Goal: Information Seeking & Learning: Check status

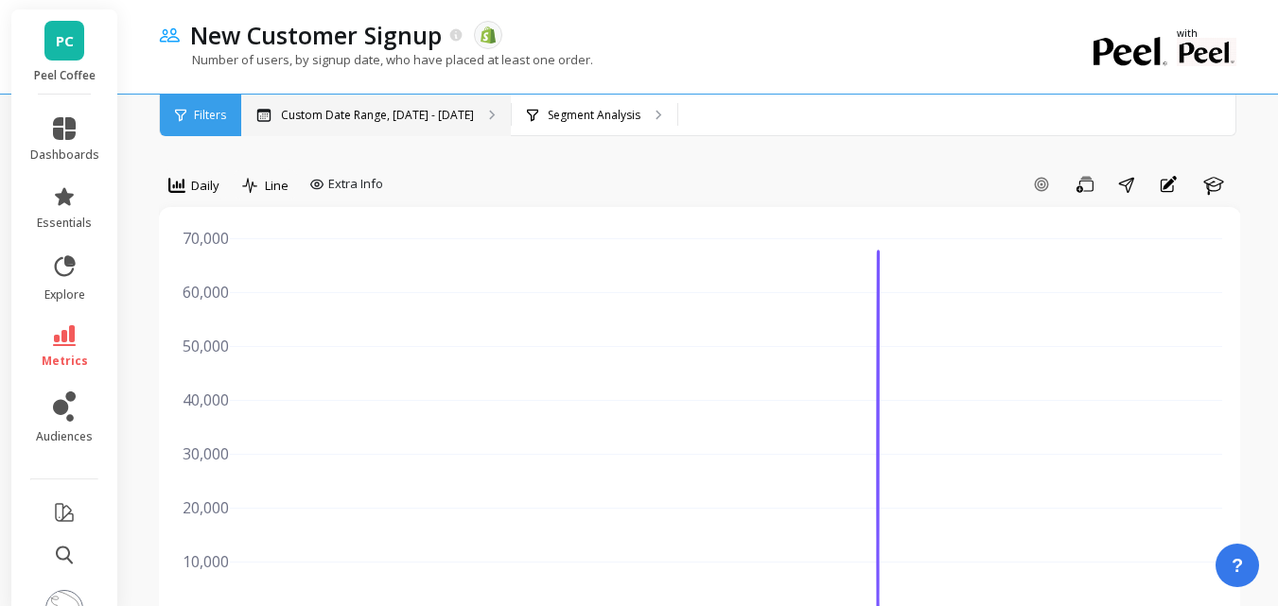
click at [457, 125] on div "Custom Date Range, [DATE] - [DATE]" at bounding box center [376, 116] width 270 height 42
click at [270, 178] on span "Line" at bounding box center [277, 186] width 24 height 18
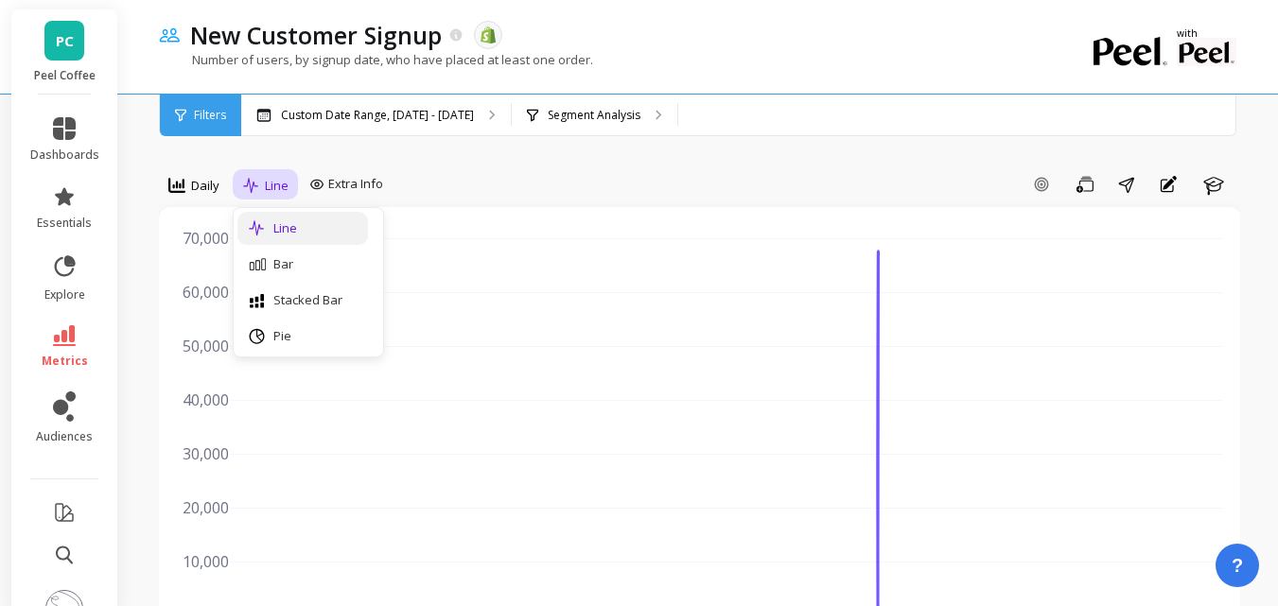
click at [305, 218] on div "Line" at bounding box center [302, 228] width 131 height 33
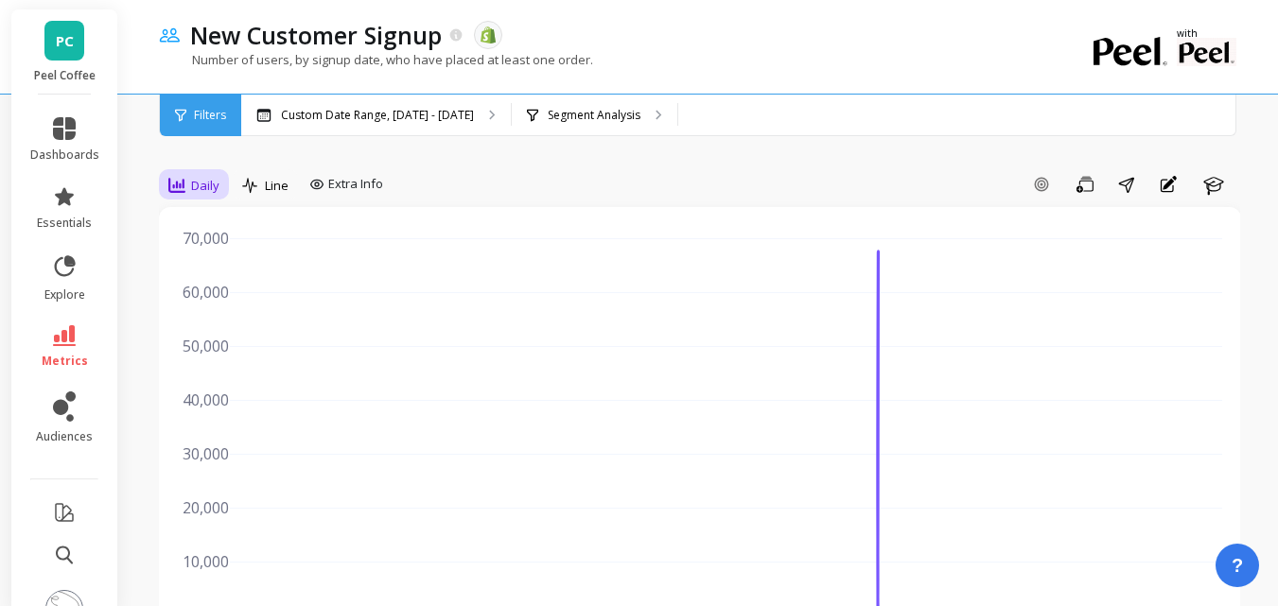
click at [192, 184] on span "Daily" at bounding box center [205, 186] width 28 height 18
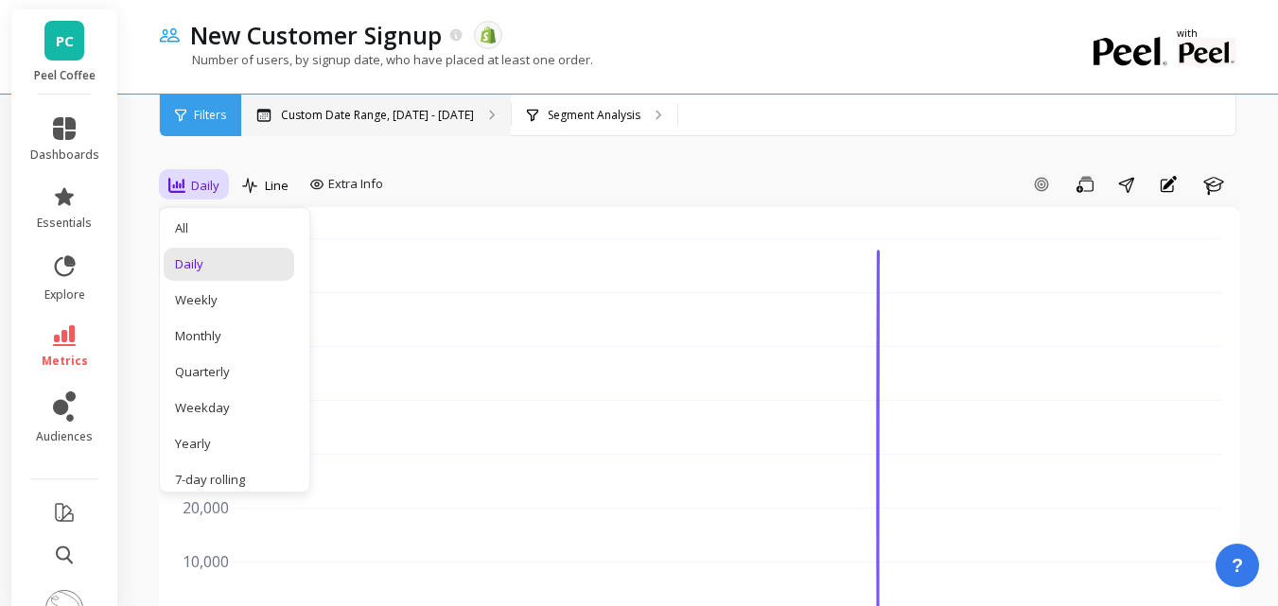
click at [507, 124] on div "Custom Date Range, [DATE] - [DATE]" at bounding box center [376, 116] width 270 height 42
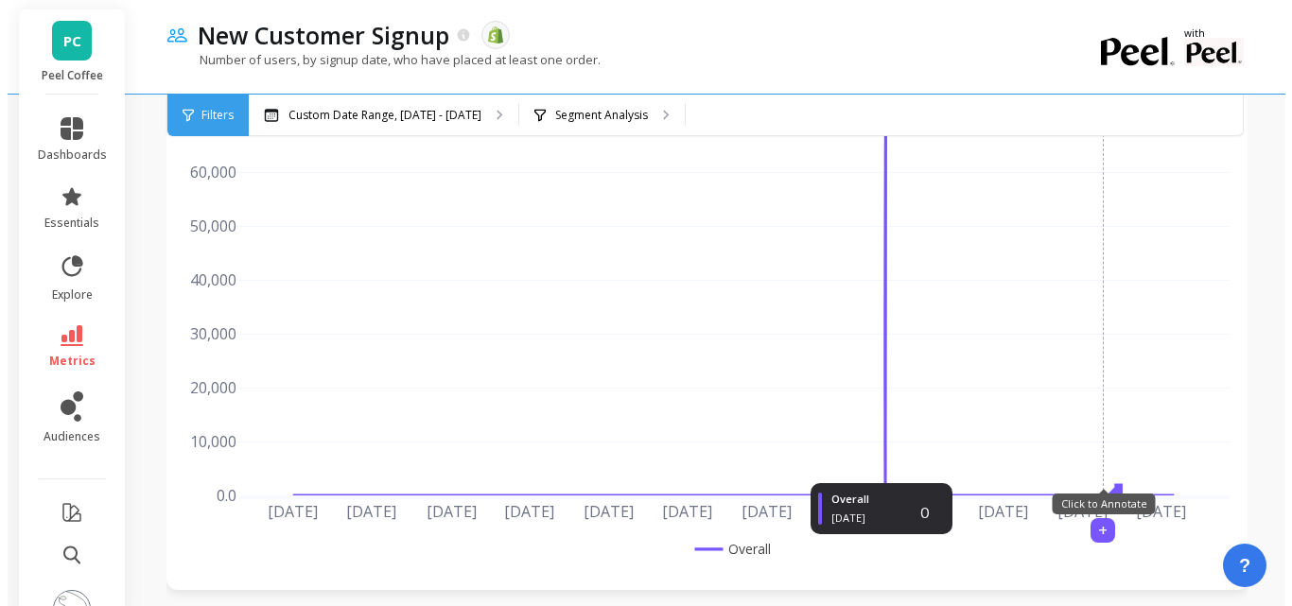
scroll to position [378, 0]
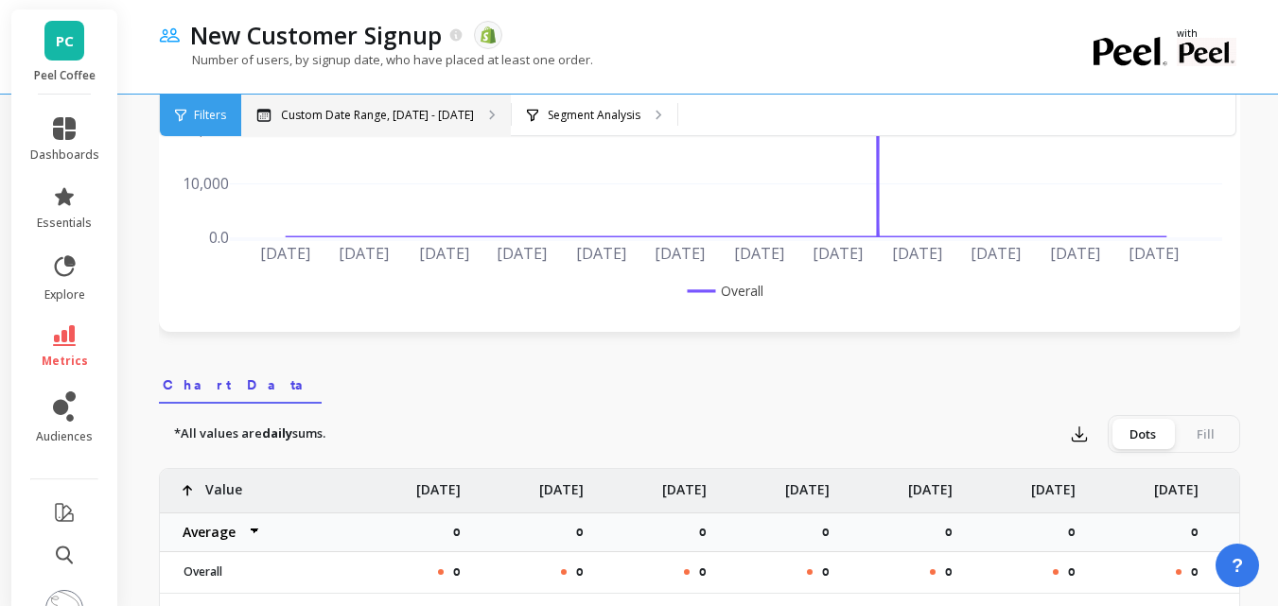
click at [474, 113] on p "Custom Date Range, [DATE] - [DATE]" at bounding box center [377, 115] width 193 height 15
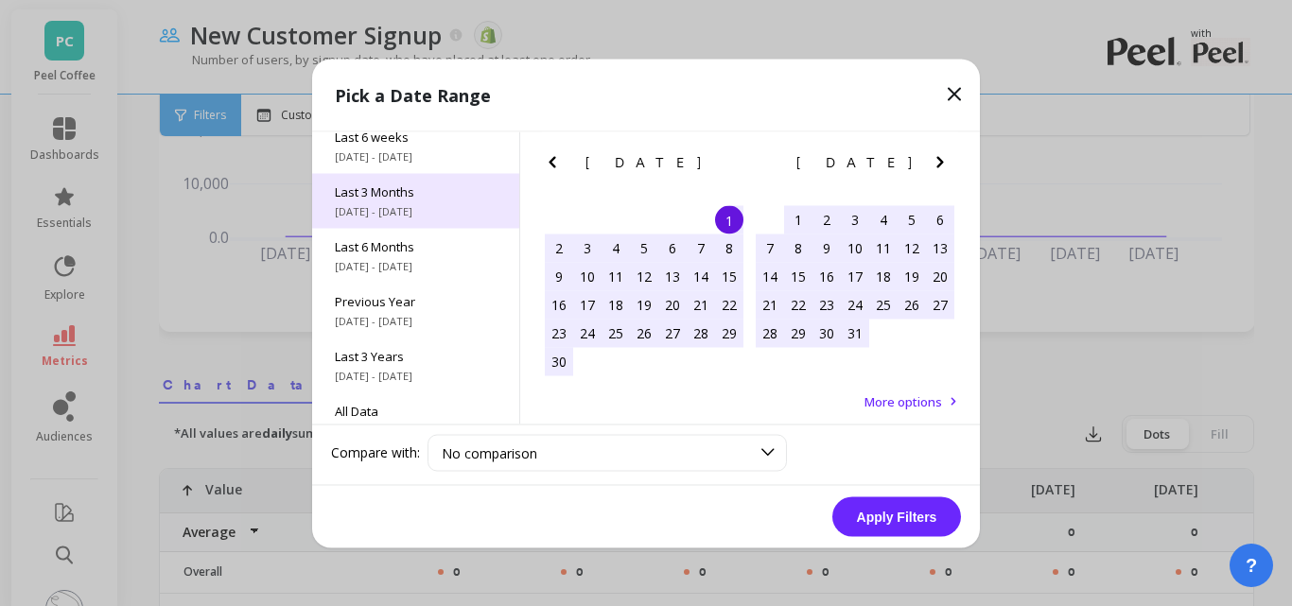
scroll to position [256, 0]
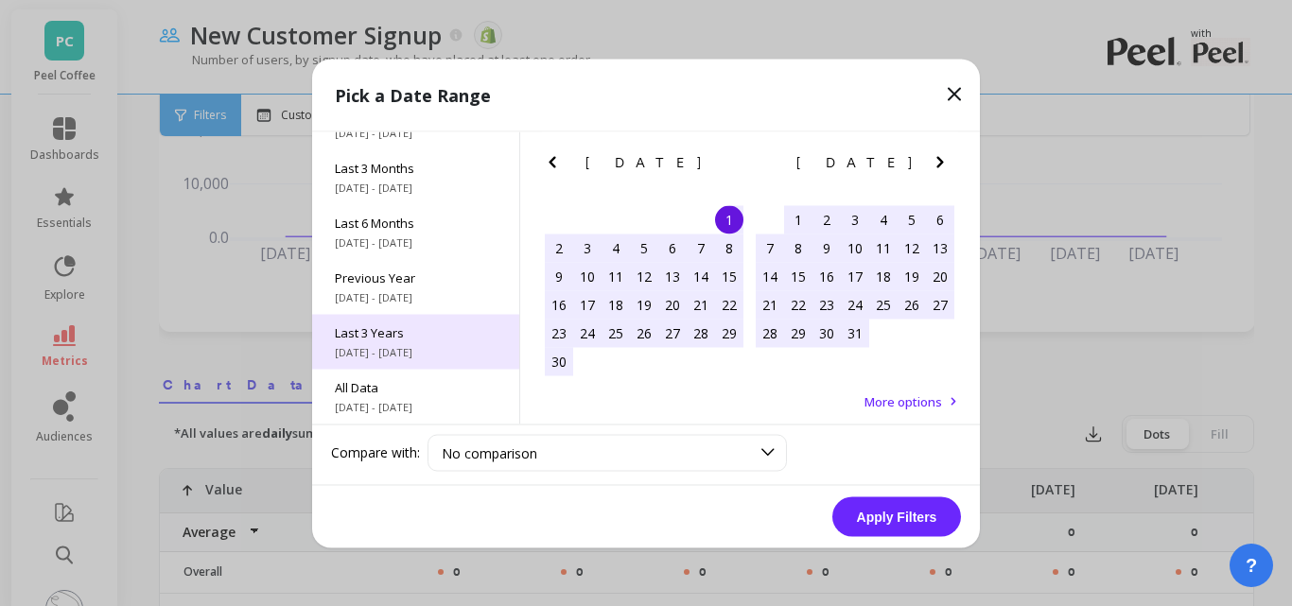
click at [420, 321] on div "Last 3 Years [DATE] - [DATE]" at bounding box center [415, 341] width 207 height 55
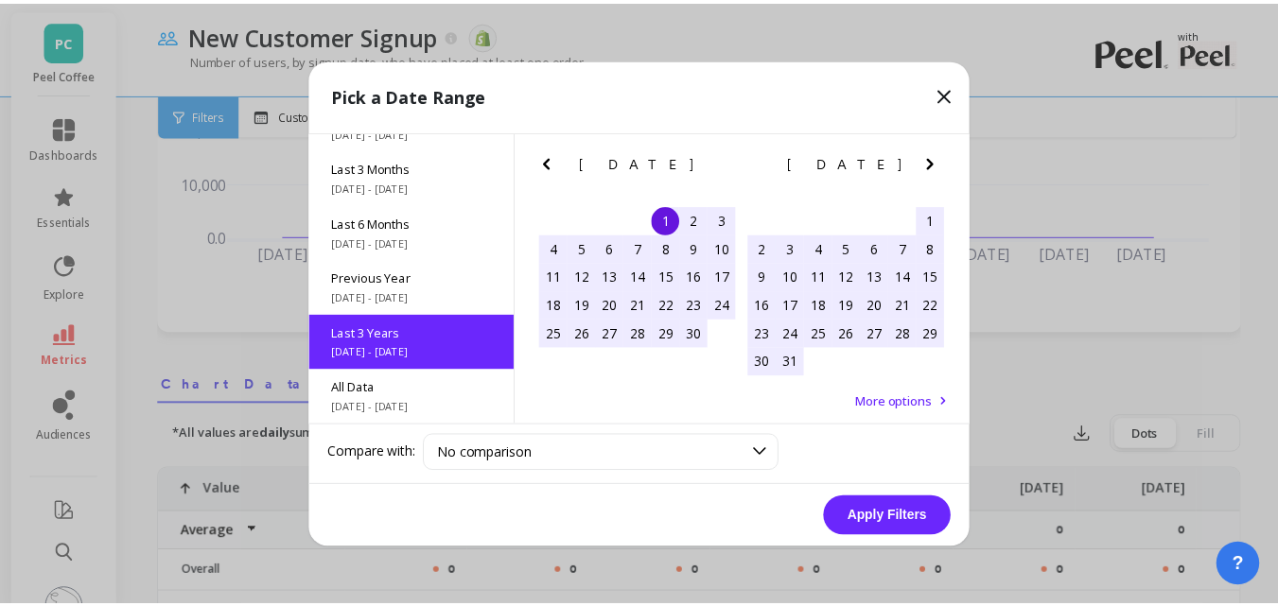
scroll to position [1, 0]
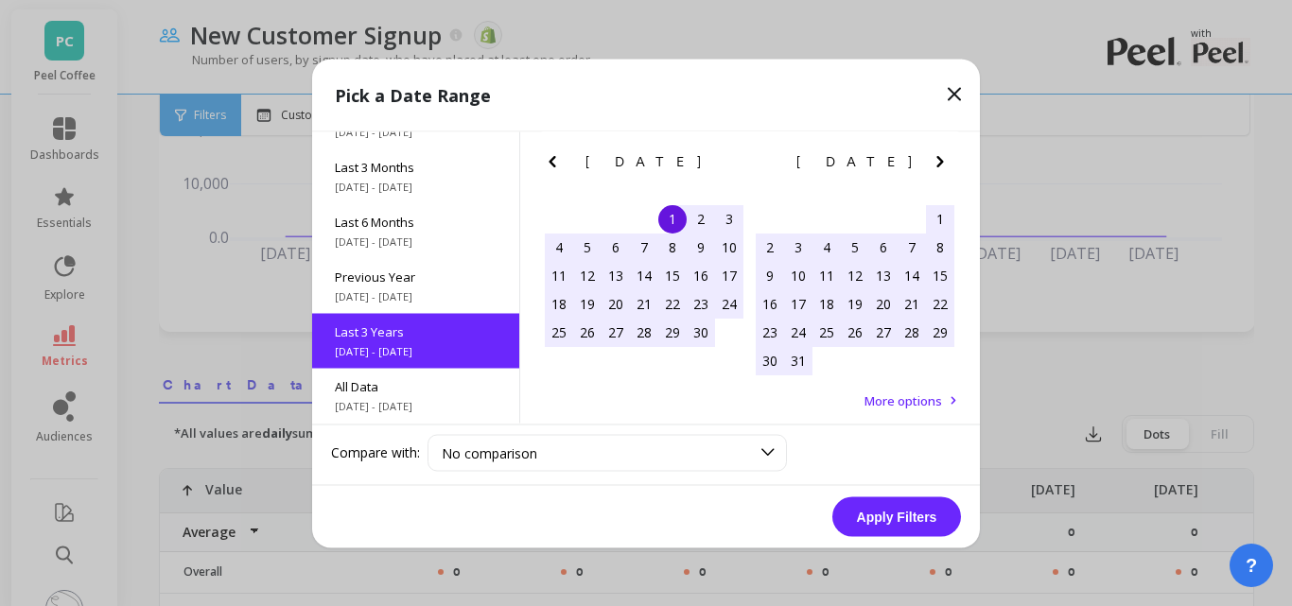
click at [921, 513] on button "Apply Filters" at bounding box center [896, 517] width 129 height 40
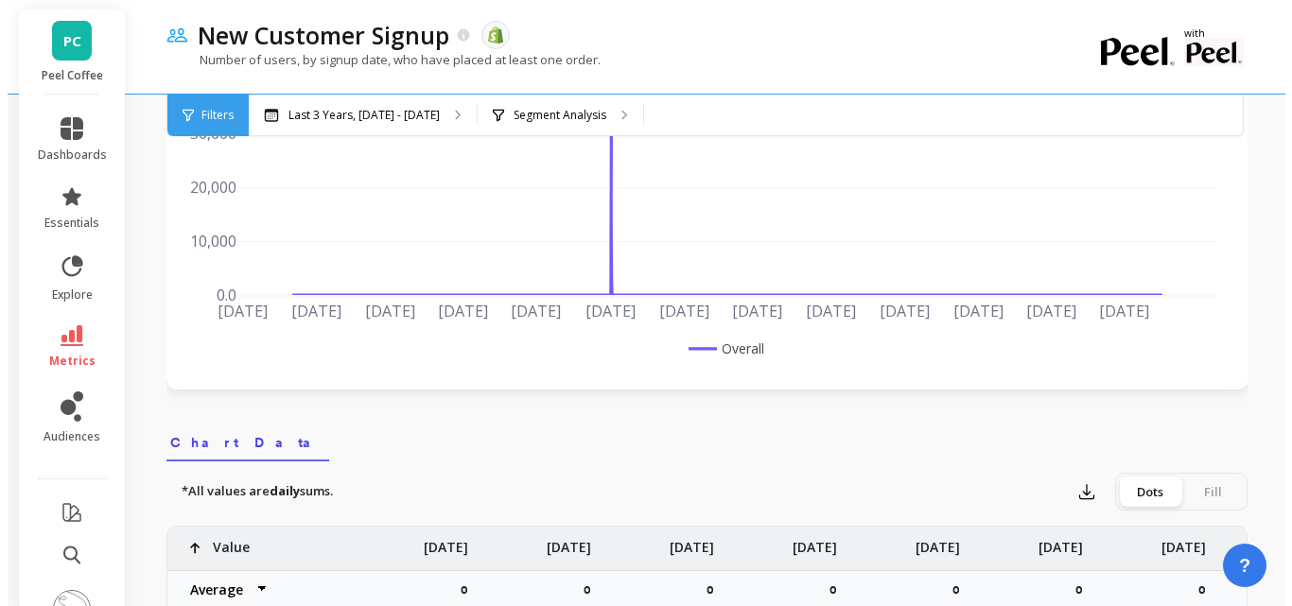
scroll to position [189, 0]
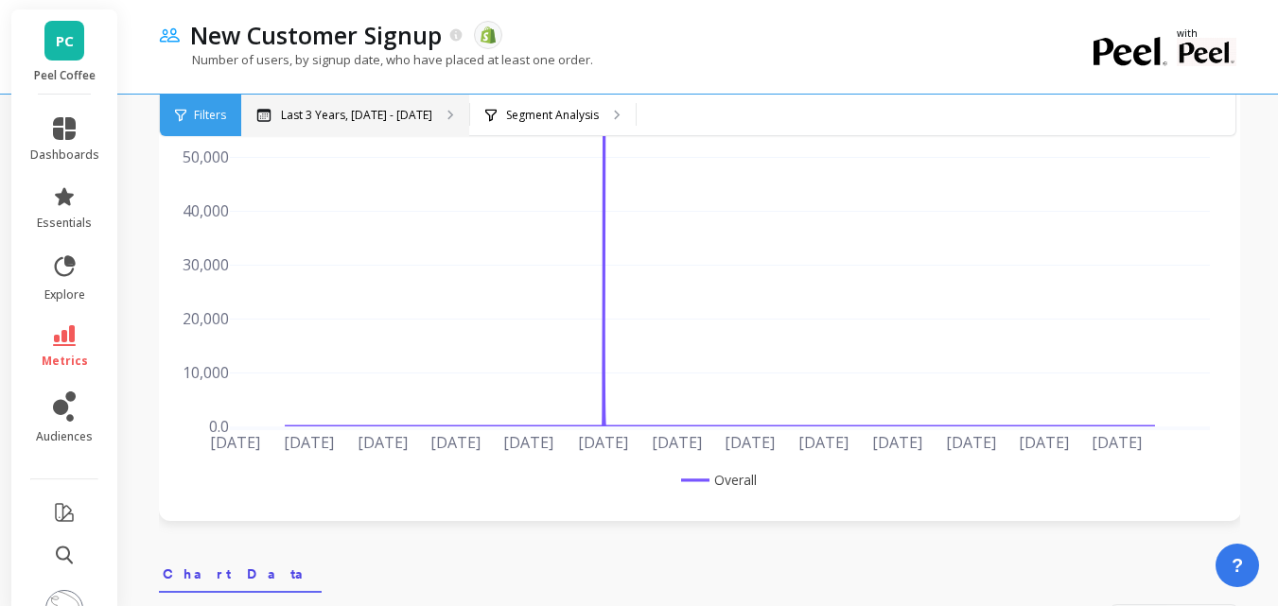
click at [432, 117] on p "Last 3 Years, [DATE] - [DATE]" at bounding box center [356, 115] width 151 height 15
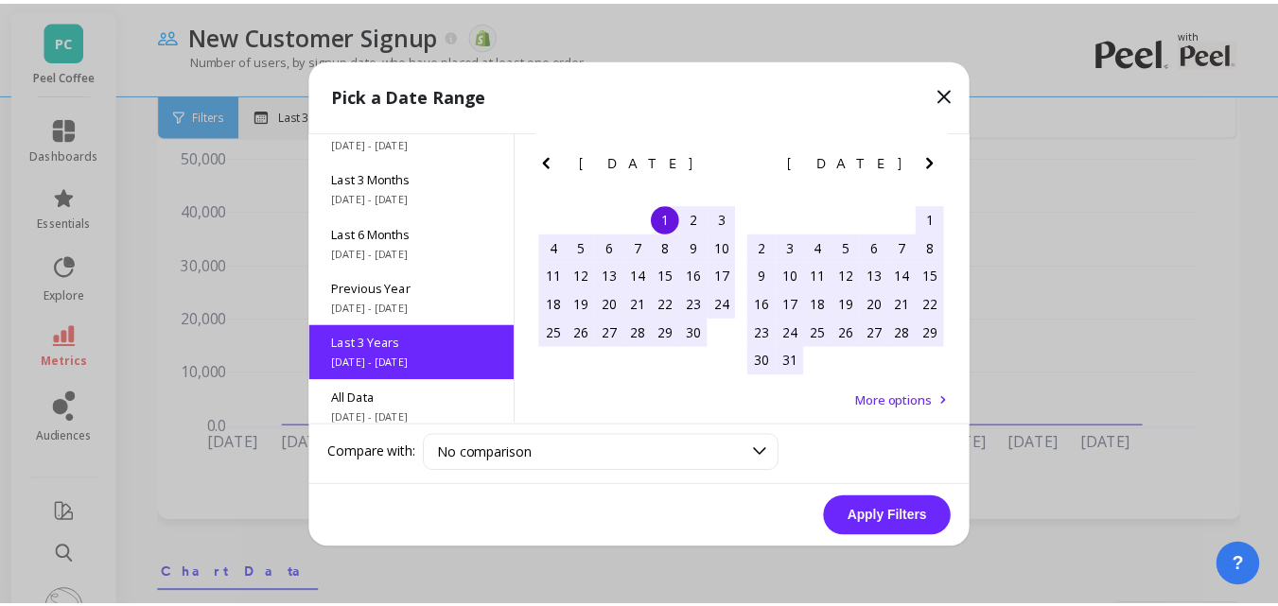
scroll to position [256, 0]
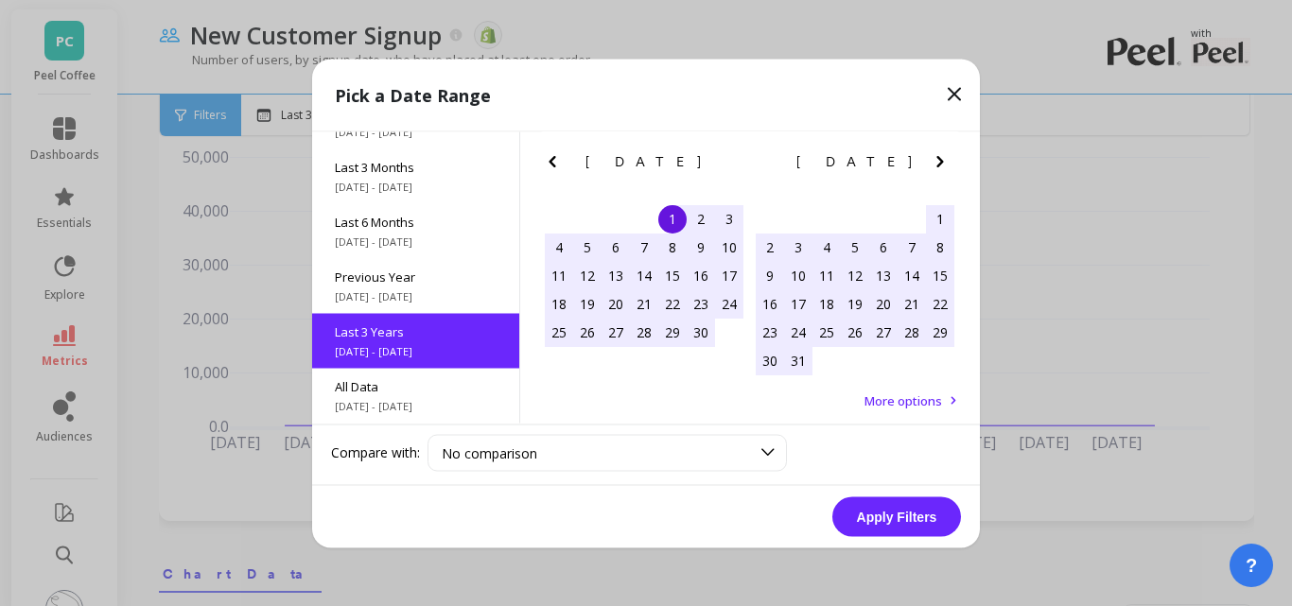
drag, startPoint x: 948, startPoint y: 96, endPoint x: 961, endPoint y: 96, distance: 13.3
click at [949, 96] on icon at bounding box center [954, 93] width 23 height 23
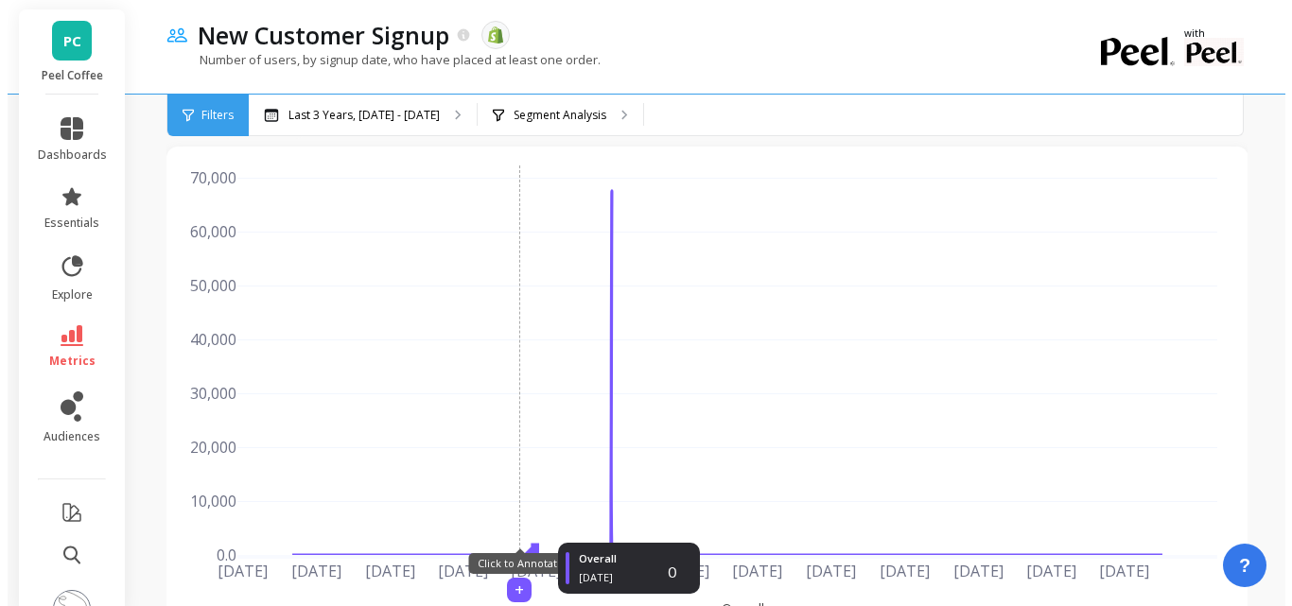
scroll to position [0, 0]
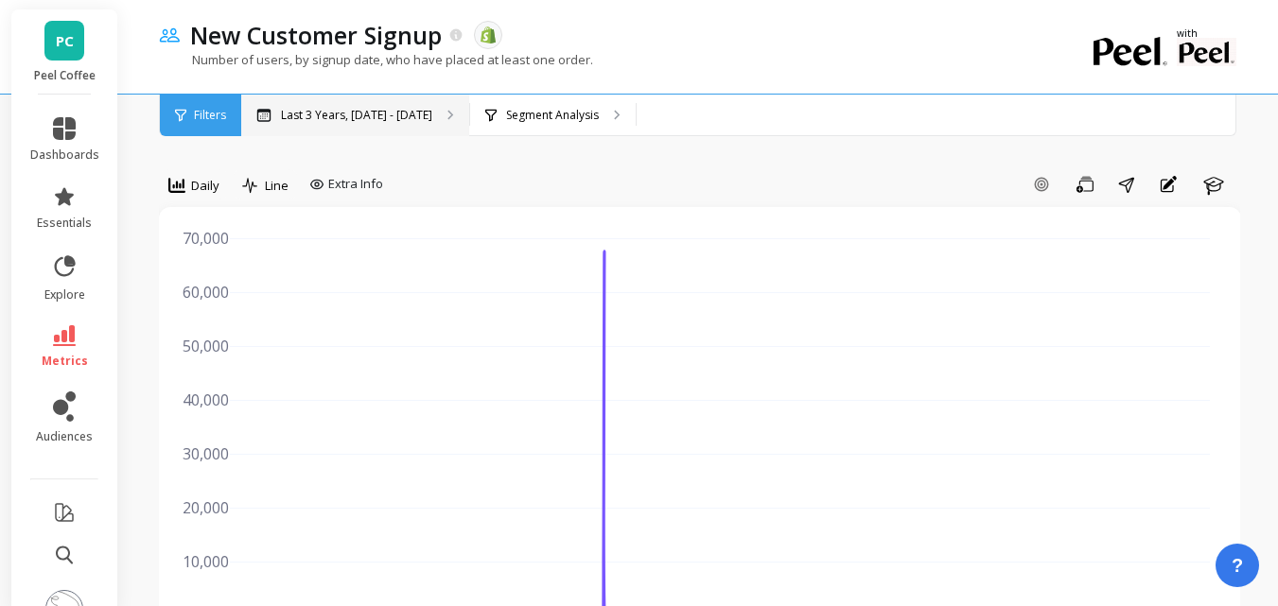
click at [414, 114] on p "Last 3 Years, [DATE] - [DATE]" at bounding box center [356, 115] width 151 height 15
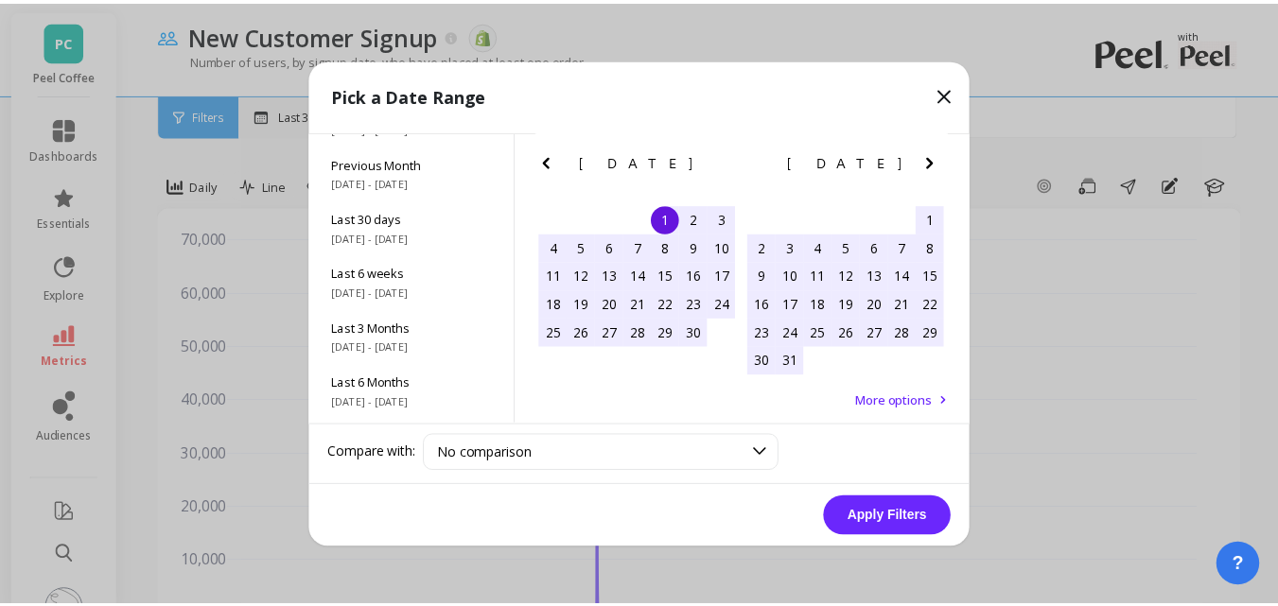
scroll to position [256, 0]
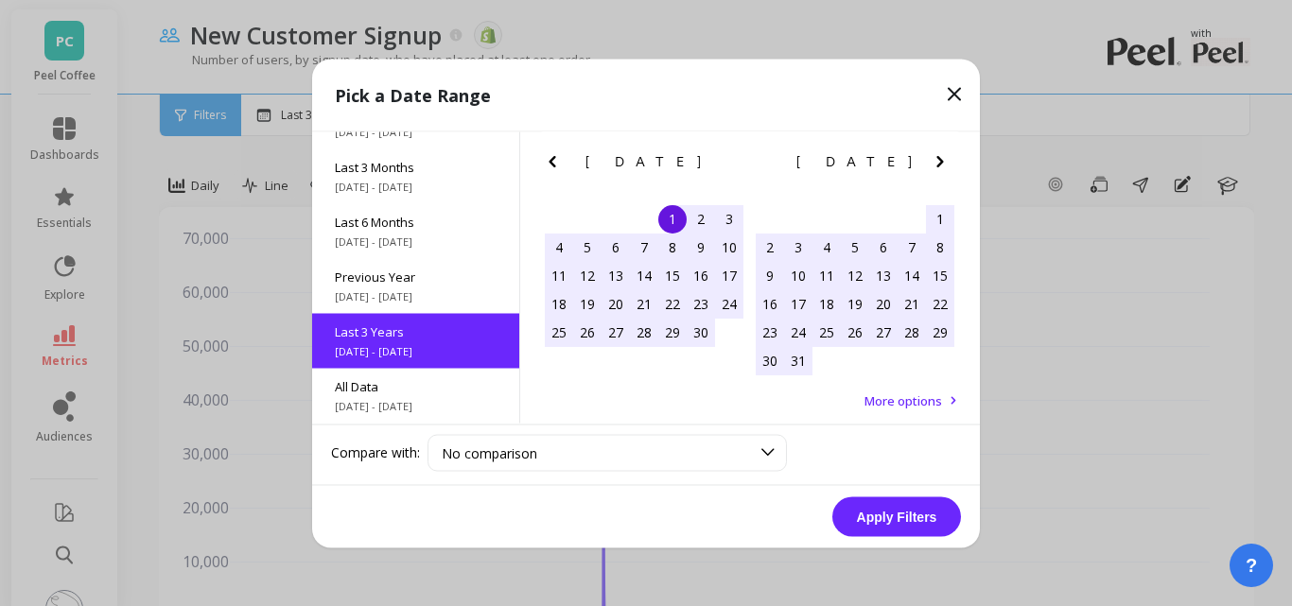
click at [934, 166] on icon "Next Month" at bounding box center [940, 160] width 23 height 23
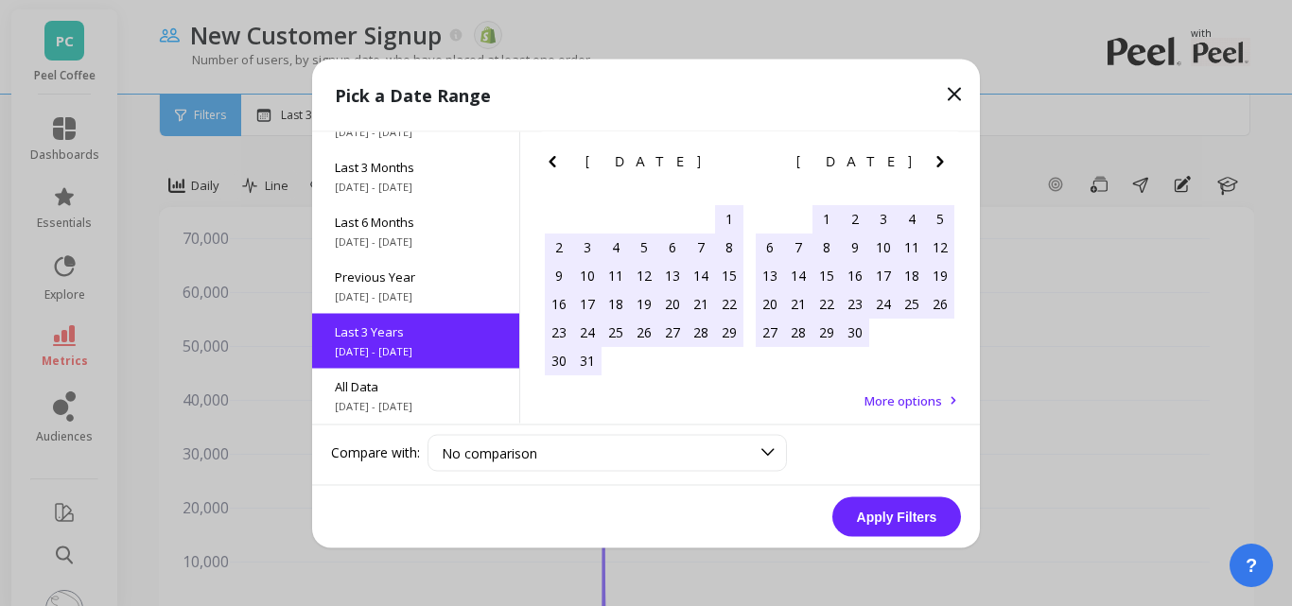
click at [934, 166] on icon "Next Month" at bounding box center [940, 160] width 23 height 23
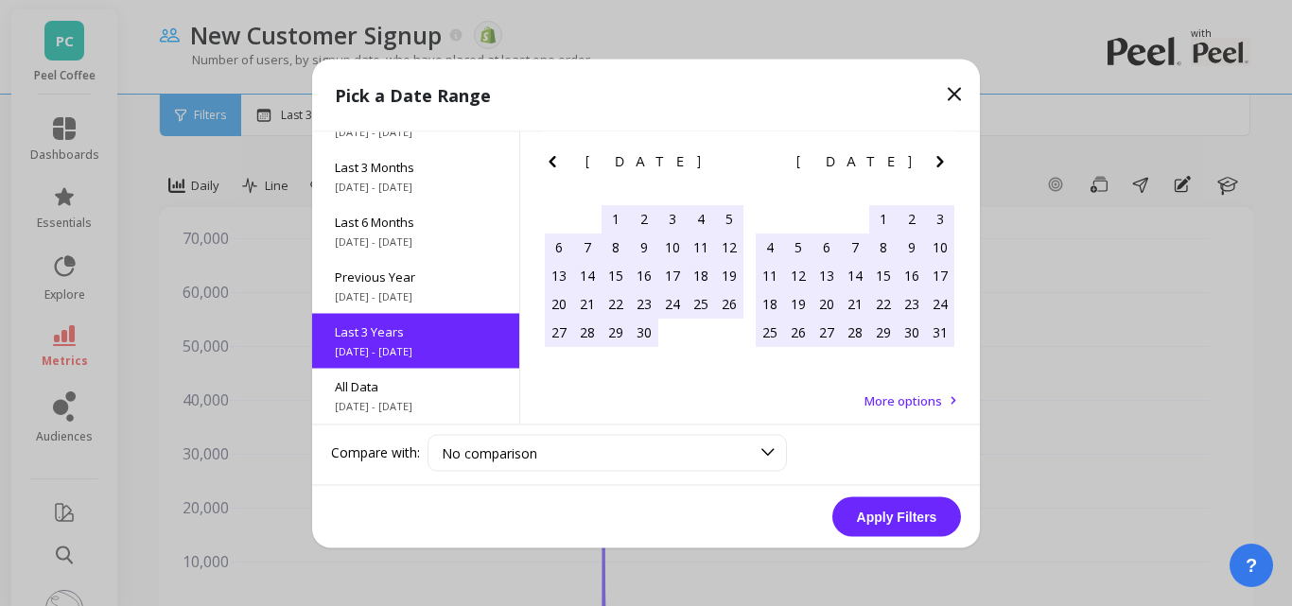
click at [935, 166] on icon "Next Month" at bounding box center [940, 160] width 23 height 23
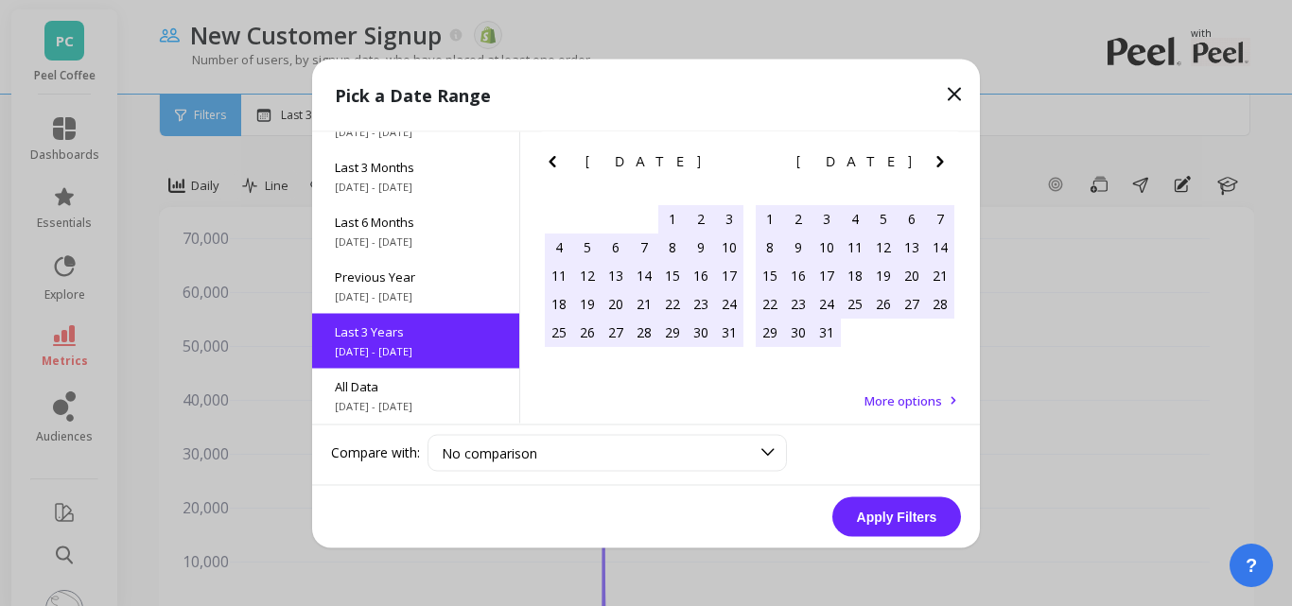
click at [935, 166] on icon "Next Month" at bounding box center [940, 160] width 23 height 23
click at [936, 166] on icon "Next Month" at bounding box center [940, 160] width 23 height 23
click at [936, 166] on icon "Next Month" at bounding box center [939, 160] width 7 height 11
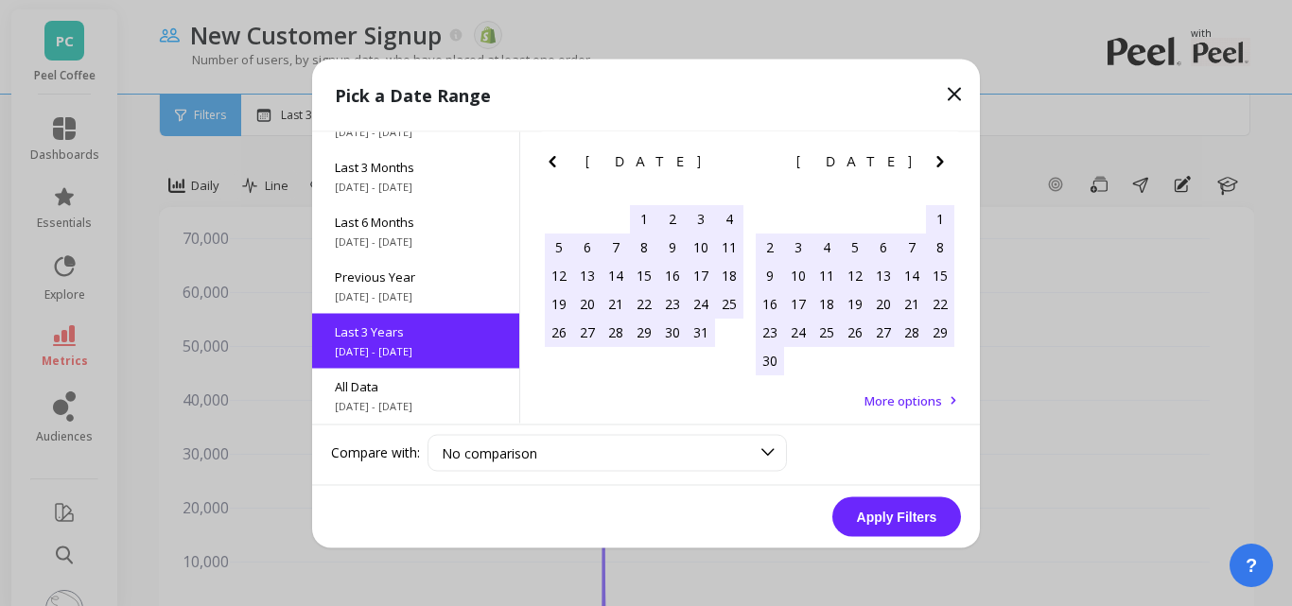
click at [936, 166] on icon "Next Month" at bounding box center [939, 160] width 7 height 11
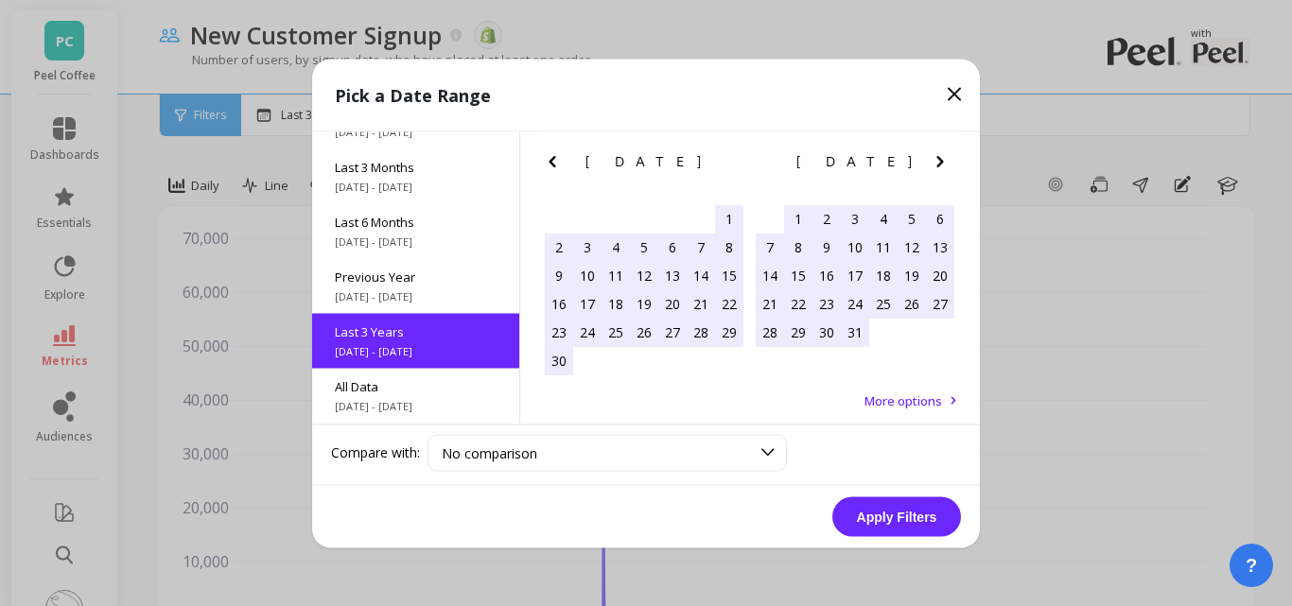
click at [936, 166] on icon "Next Month" at bounding box center [939, 160] width 7 height 11
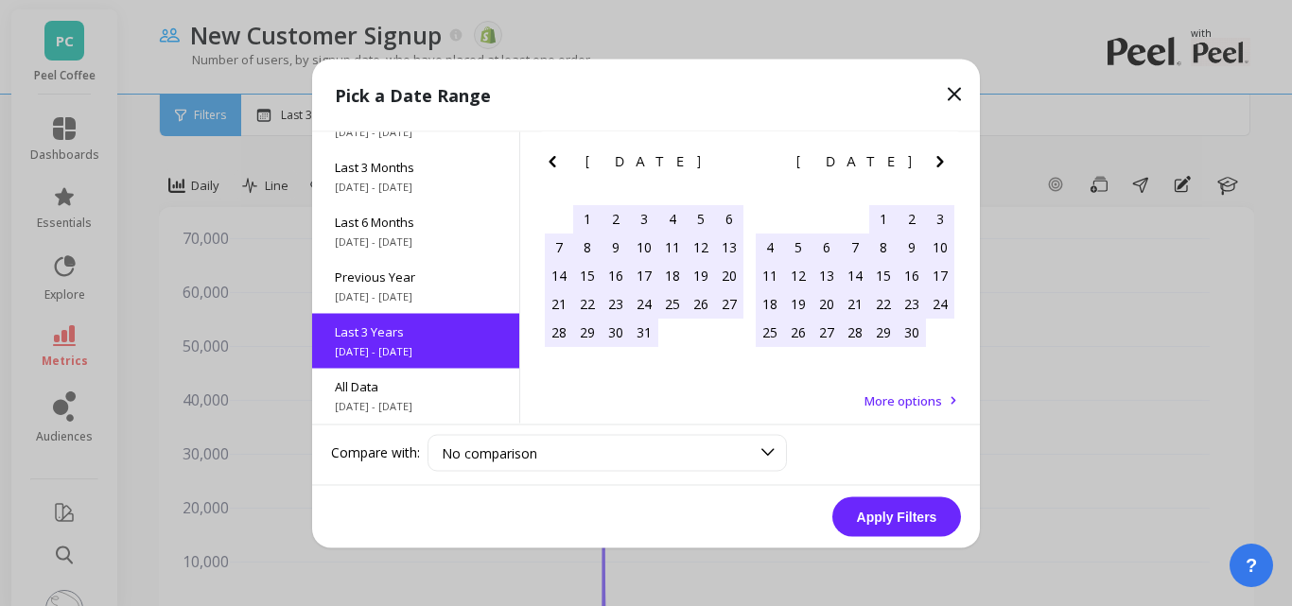
click at [936, 166] on icon "Next Month" at bounding box center [939, 160] width 7 height 11
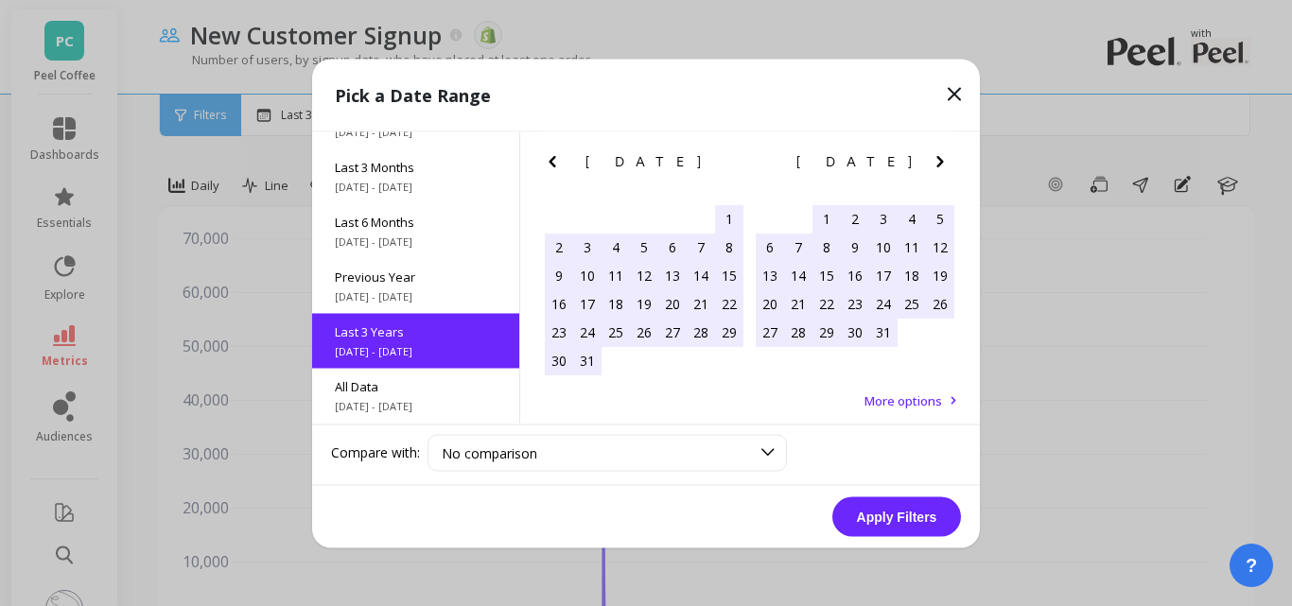
click at [936, 166] on icon "Next Month" at bounding box center [939, 160] width 7 height 11
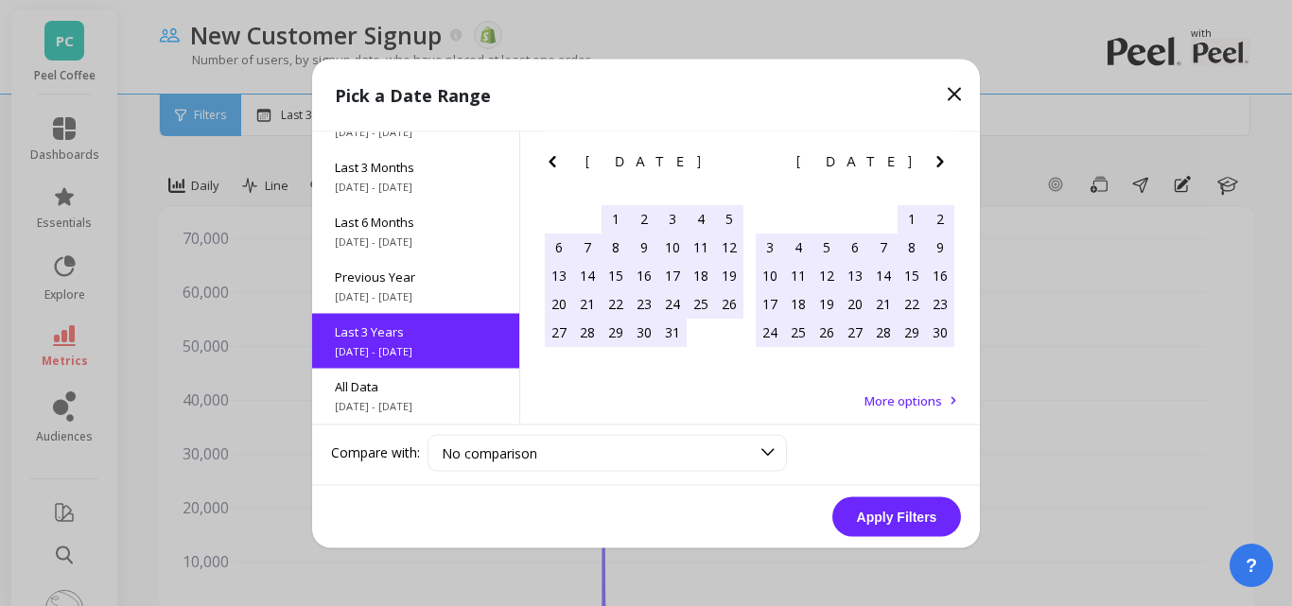
click at [908, 218] on div "1" at bounding box center [911, 218] width 28 height 28
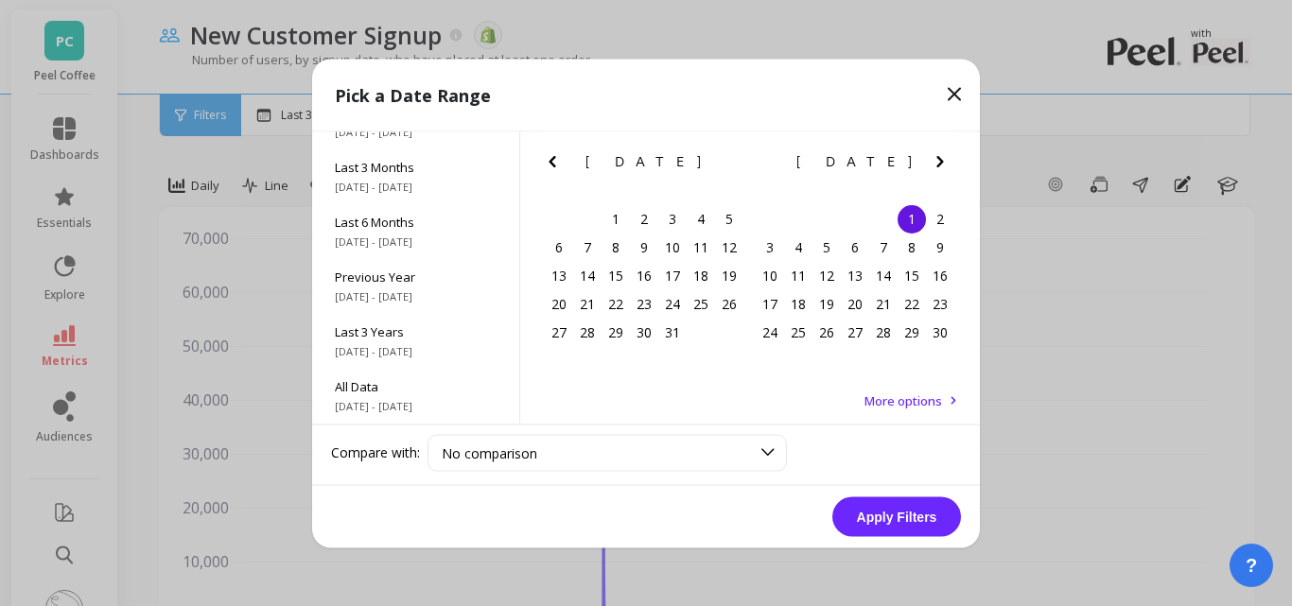
click at [941, 163] on icon "Next Month" at bounding box center [939, 160] width 7 height 11
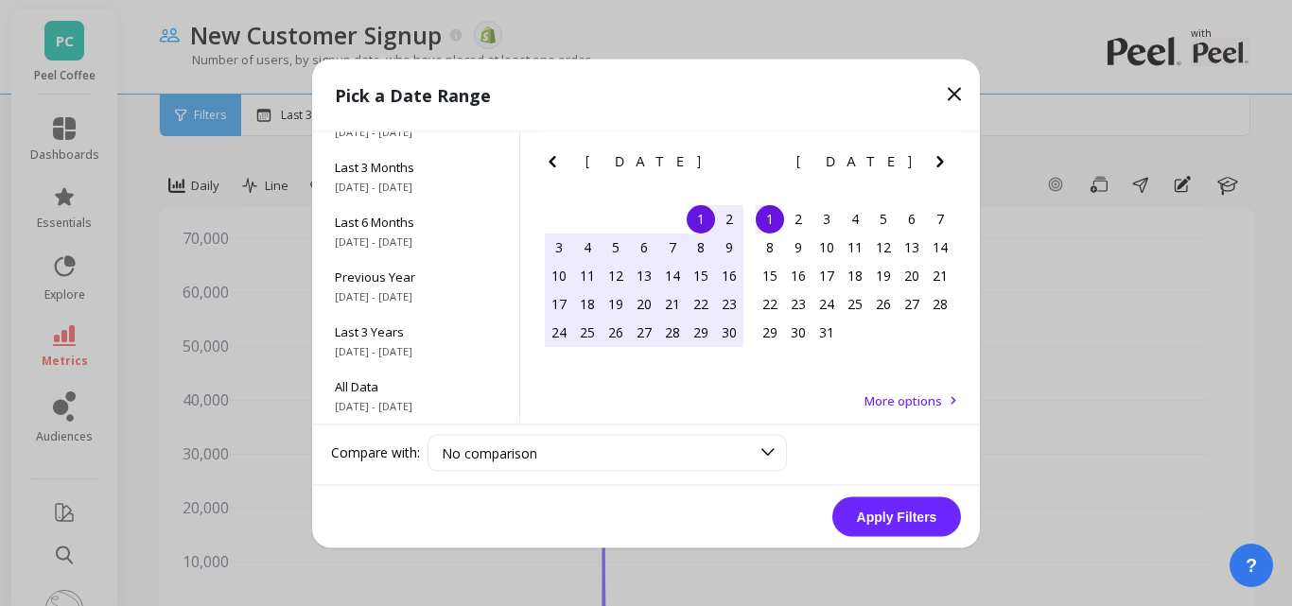
click at [941, 163] on icon "Next Month" at bounding box center [939, 160] width 7 height 11
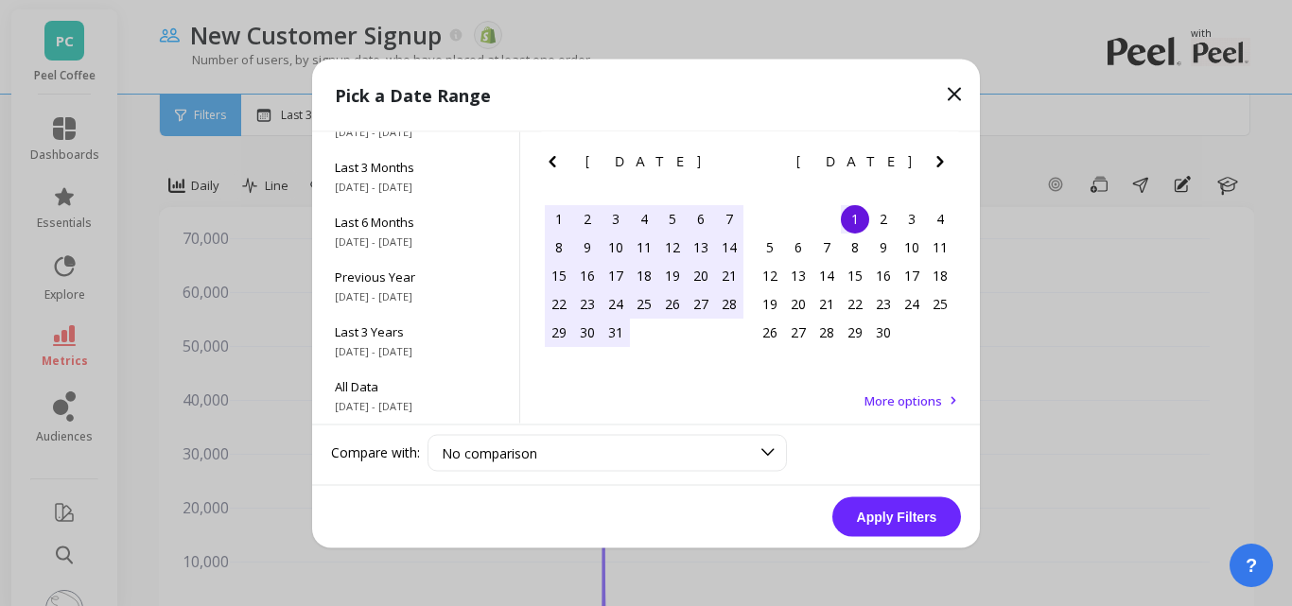
click at [941, 163] on icon "Next Month" at bounding box center [939, 160] width 7 height 11
click at [733, 305] on div "25" at bounding box center [729, 303] width 28 height 28
click at [883, 520] on button "Apply Filters" at bounding box center [896, 517] width 129 height 40
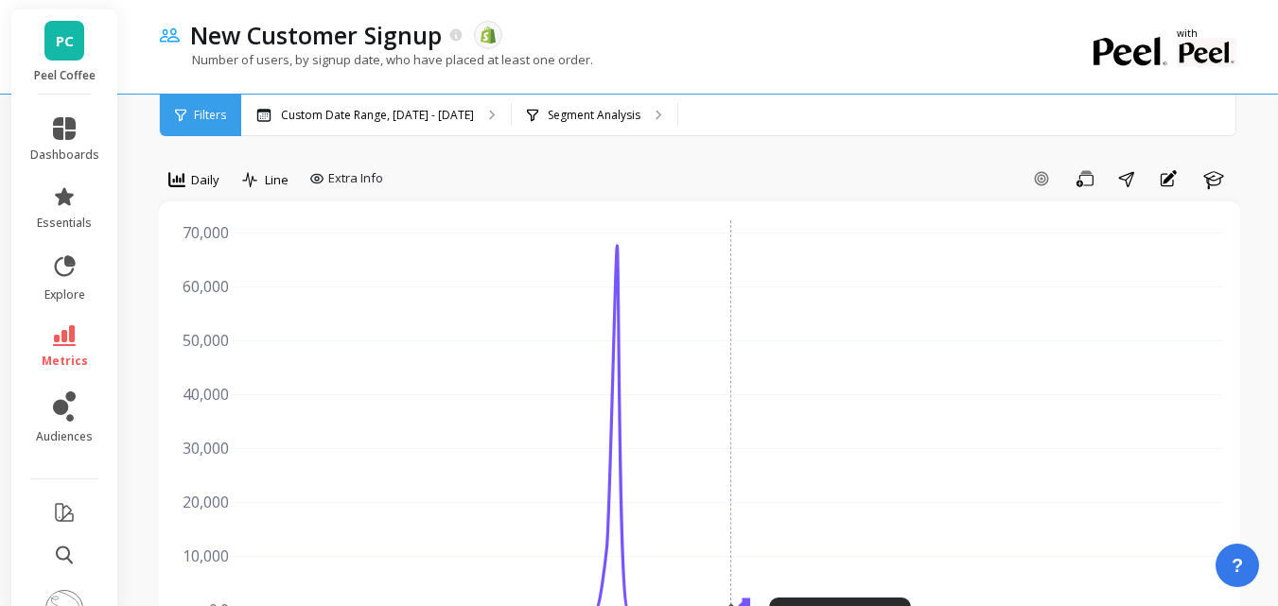
scroll to position [189, 0]
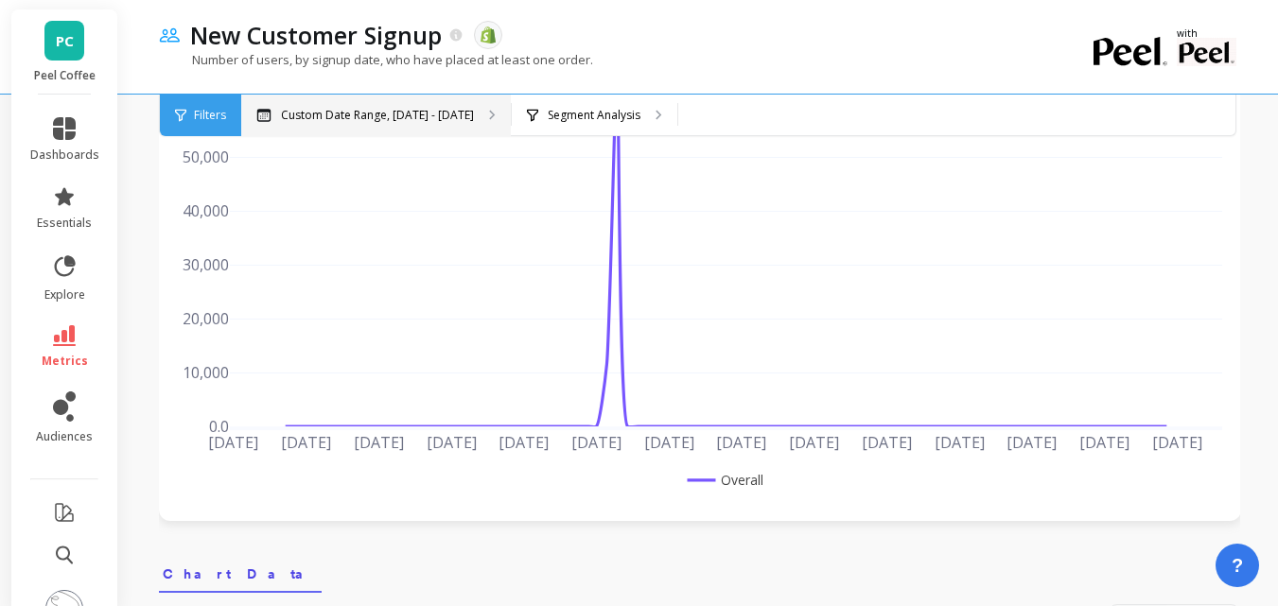
click at [464, 111] on p "Custom Date Range, [DATE] - [DATE]" at bounding box center [377, 115] width 193 height 15
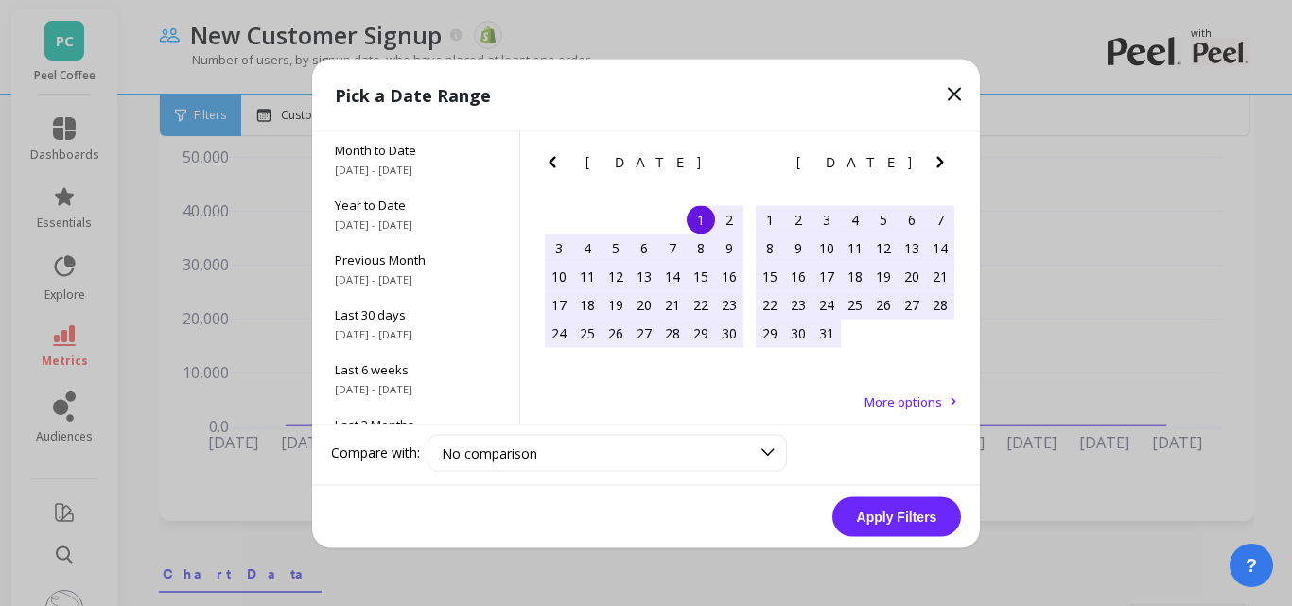
click at [774, 220] on div "1" at bounding box center [770, 219] width 28 height 28
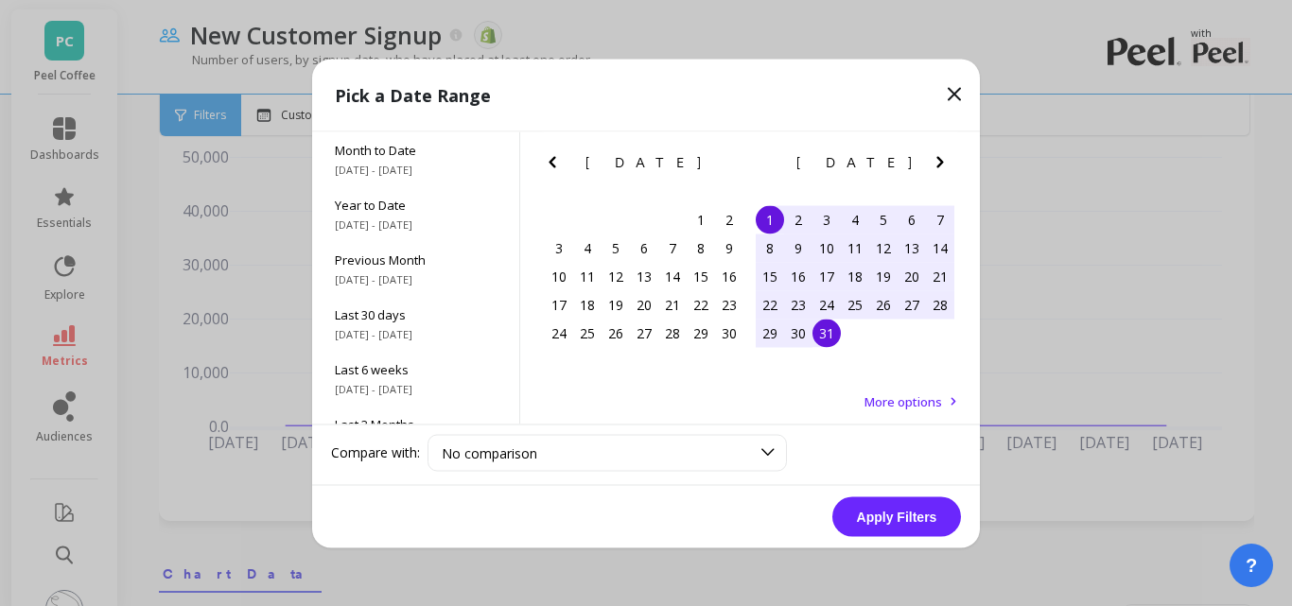
click at [832, 345] on div "31" at bounding box center [826, 333] width 28 height 28
click at [882, 511] on button "Apply Filters" at bounding box center [896, 517] width 129 height 40
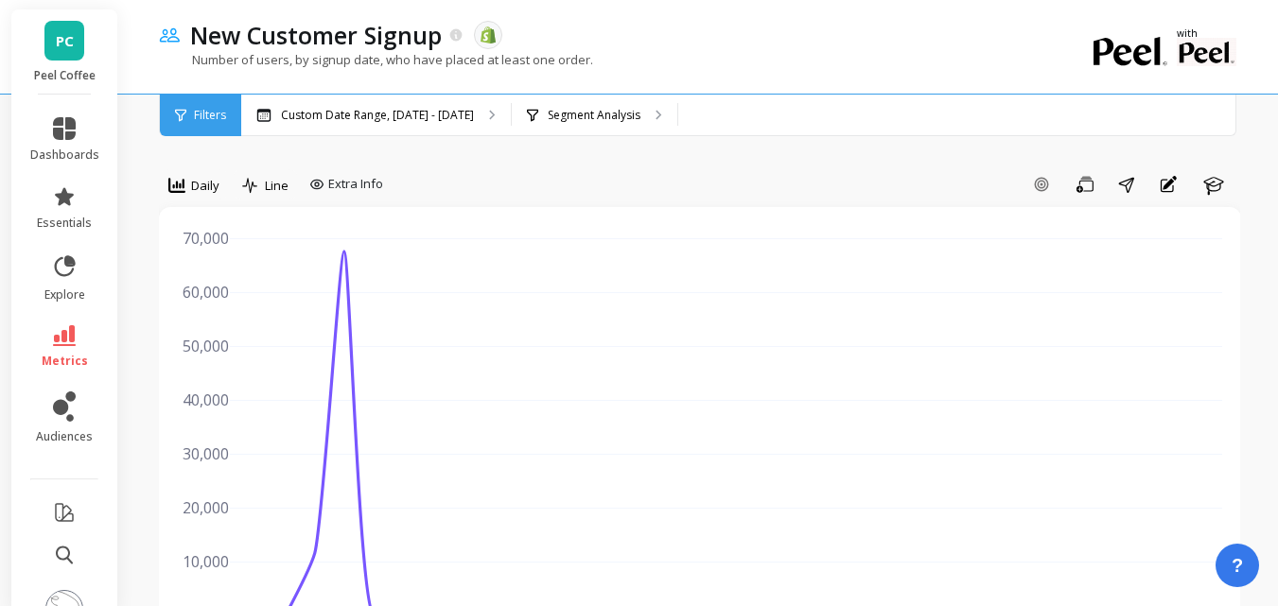
click at [213, 123] on div "Filters" at bounding box center [200, 116] width 81 height 42
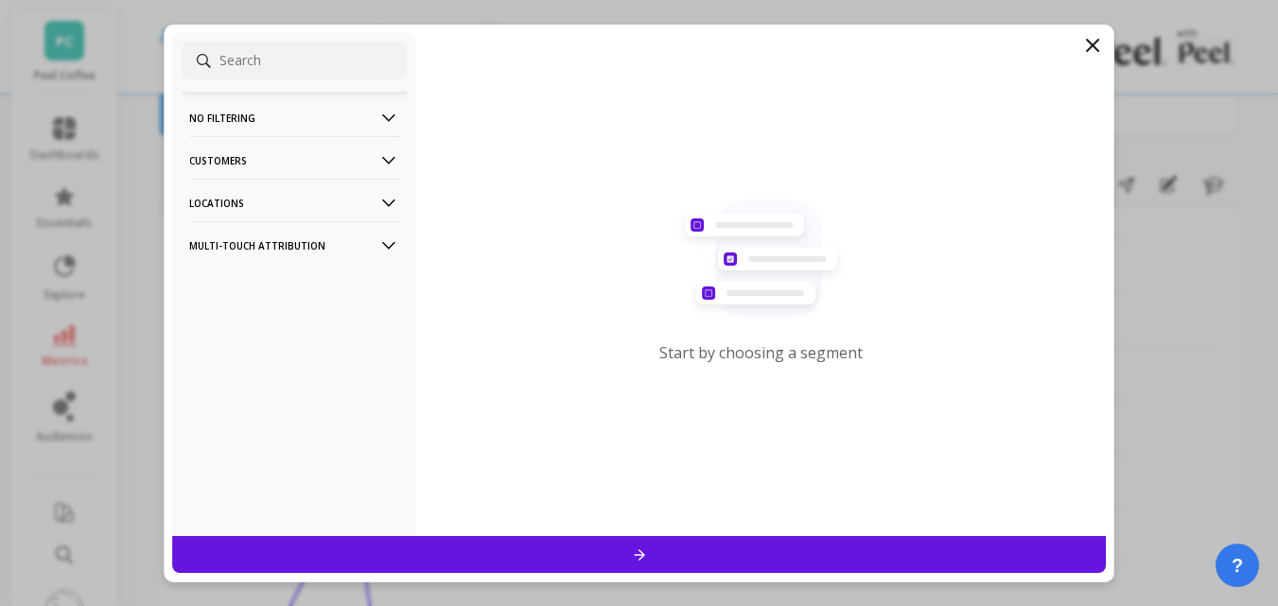
click at [254, 120] on p "No filtering" at bounding box center [294, 118] width 210 height 48
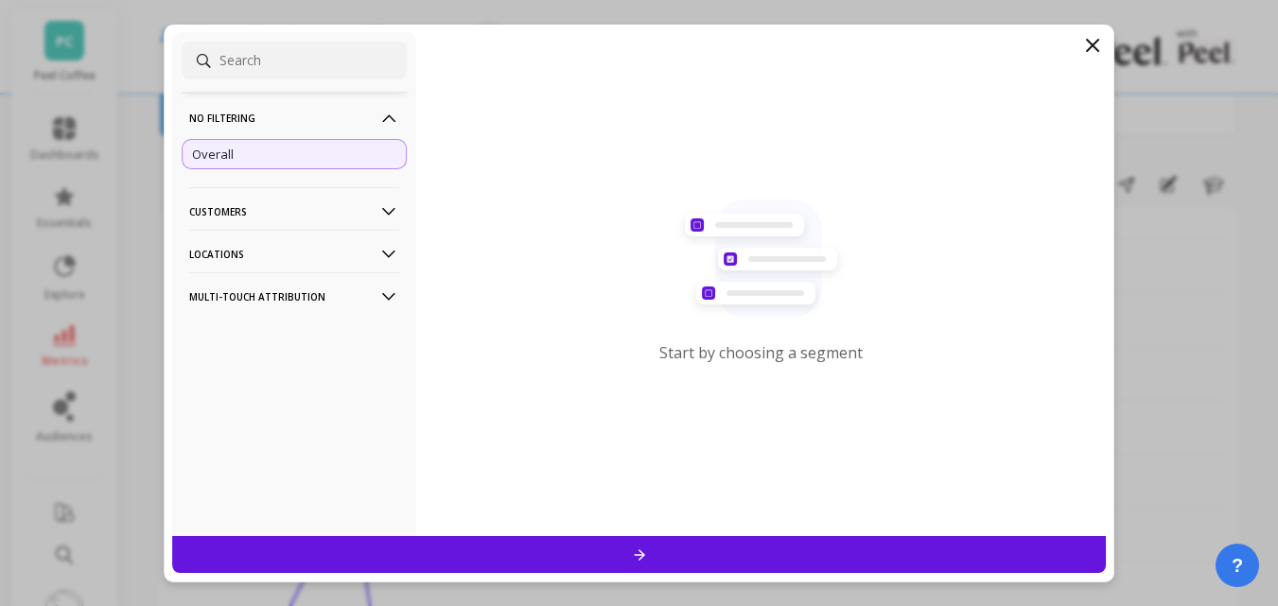
click at [255, 120] on p "No filtering" at bounding box center [294, 118] width 210 height 48
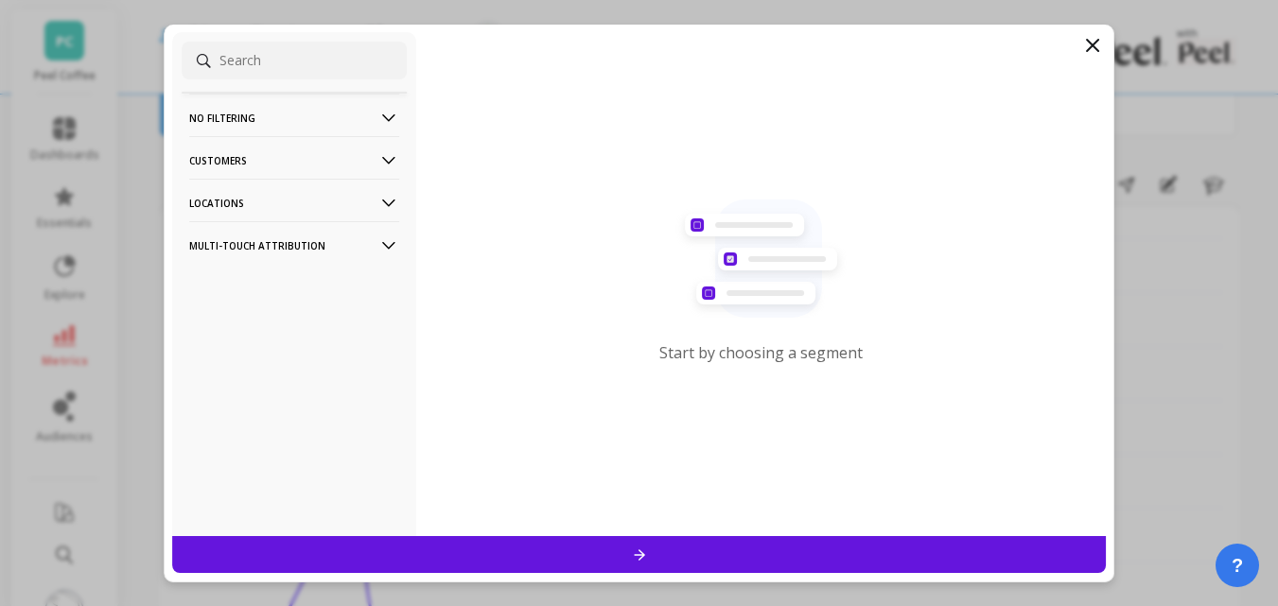
click at [1095, 47] on icon at bounding box center [1092, 45] width 11 height 11
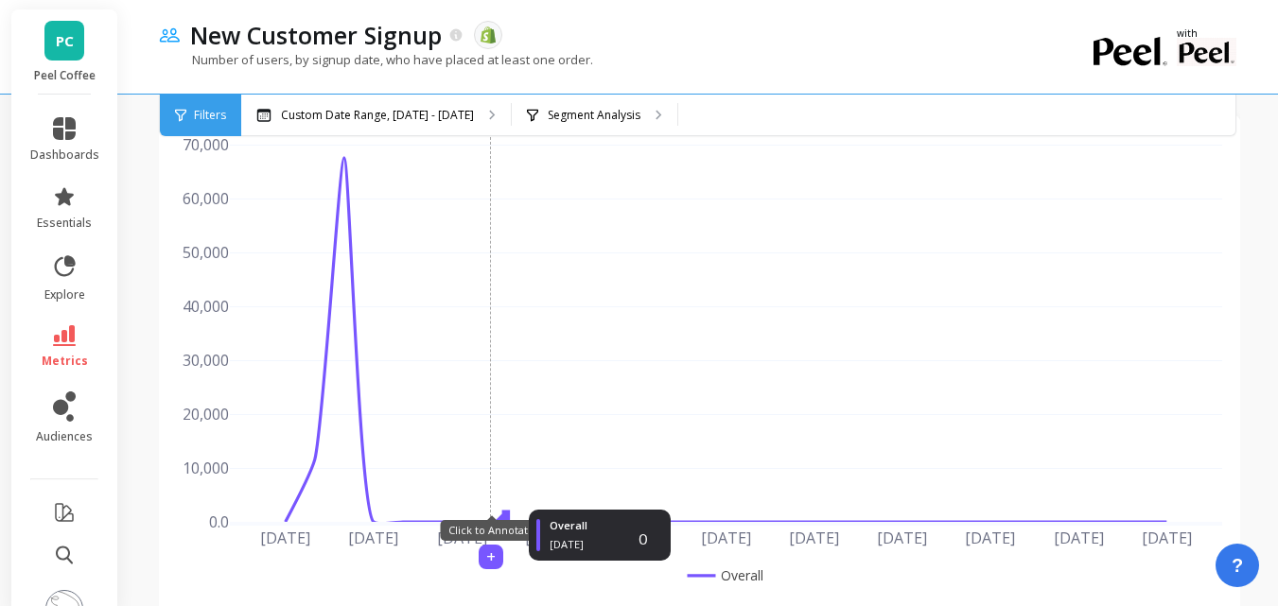
scroll to position [95, 0]
